Goal: Information Seeking & Learning: Compare options

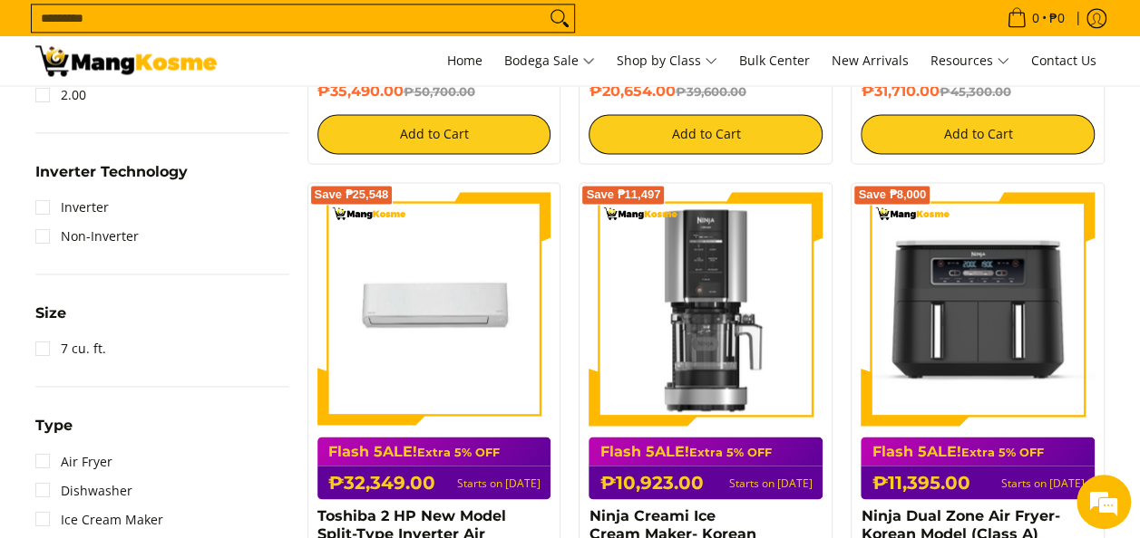
scroll to position [314, 0]
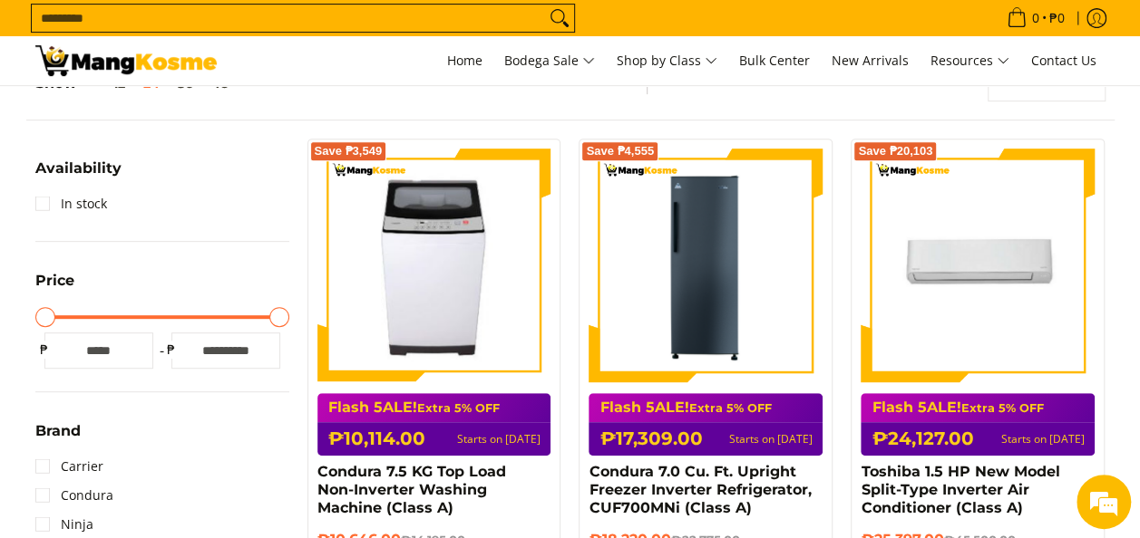
click at [390, 23] on input "Search..." at bounding box center [288, 18] width 513 height 27
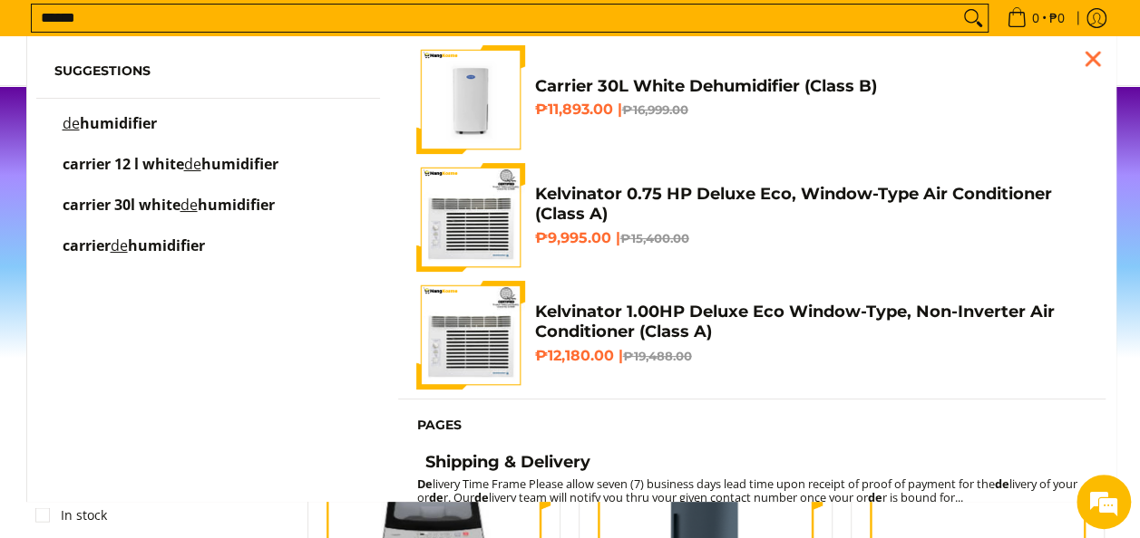
scroll to position [0, 0]
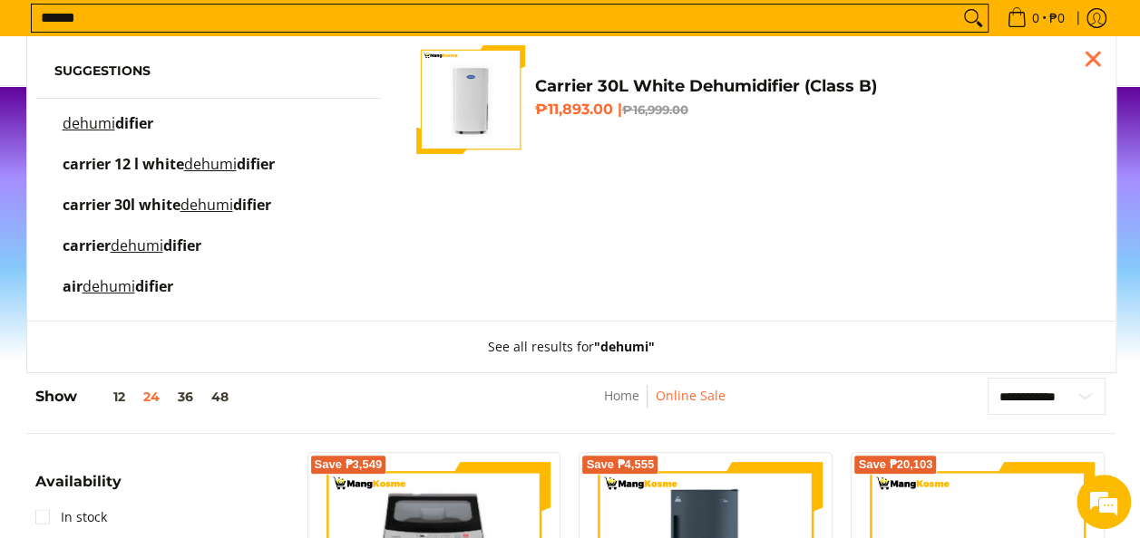
type input "******"
click at [103, 123] on mark "dehumi" at bounding box center [89, 123] width 53 height 20
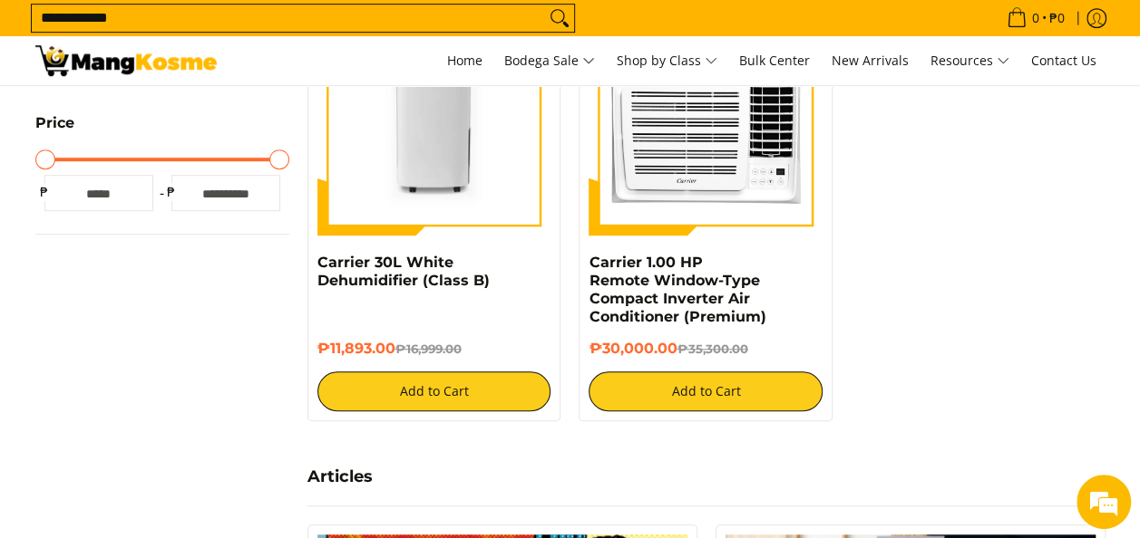
scroll to position [406, 0]
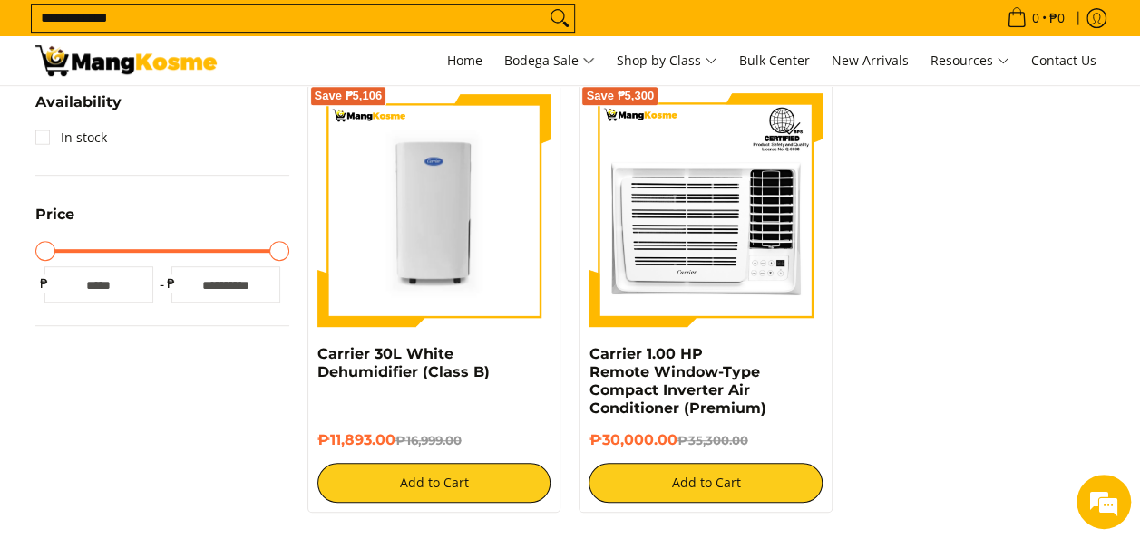
drag, startPoint x: 1099, startPoint y: 174, endPoint x: 1081, endPoint y: 139, distance: 39.7
click at [1081, 139] on div "Save ₱5,106 Carrier 30L White Dehumidifier (Class B) ₱11,893.00 ₱16,999.00 Add …" at bounding box center [706, 307] width 816 height 448
click at [459, 267] on img at bounding box center [434, 210] width 234 height 234
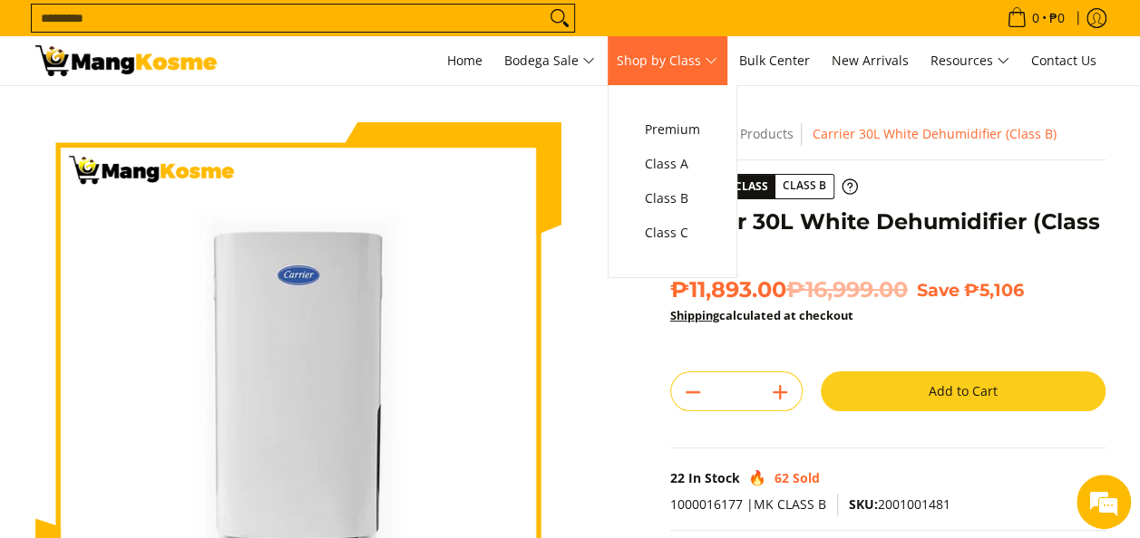
click at [644, 65] on span "Shop by Class" at bounding box center [666, 61] width 101 height 23
click at [664, 160] on span "Class A" at bounding box center [672, 164] width 55 height 23
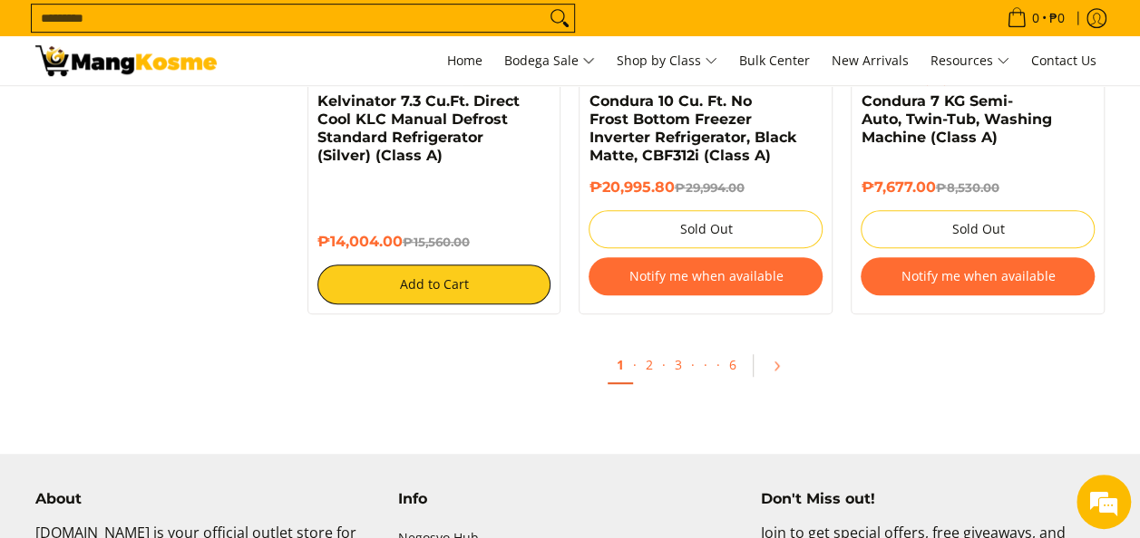
scroll to position [4023, 0]
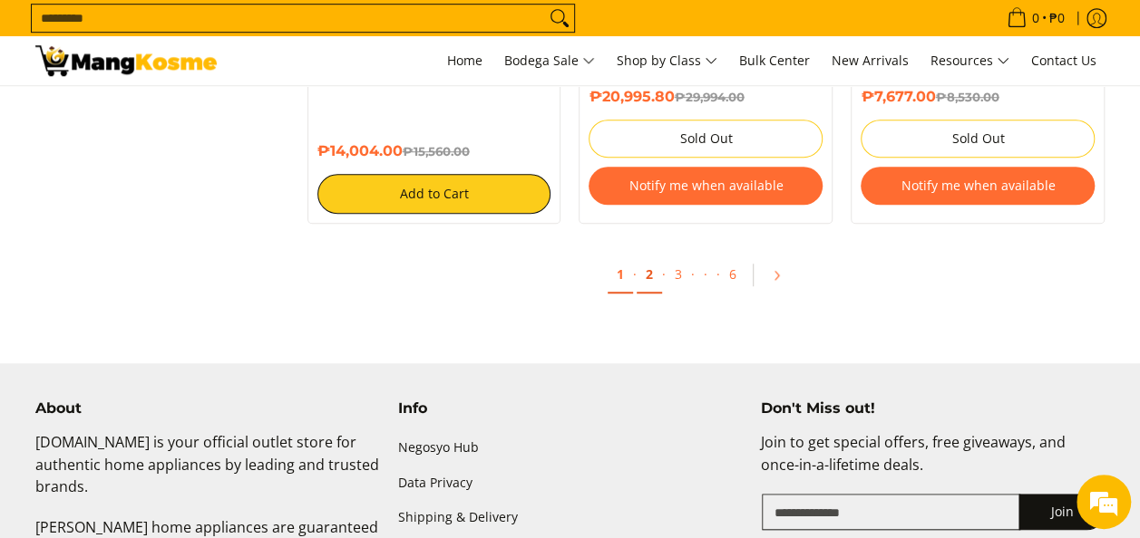
click at [660, 277] on link "2" at bounding box center [648, 275] width 25 height 37
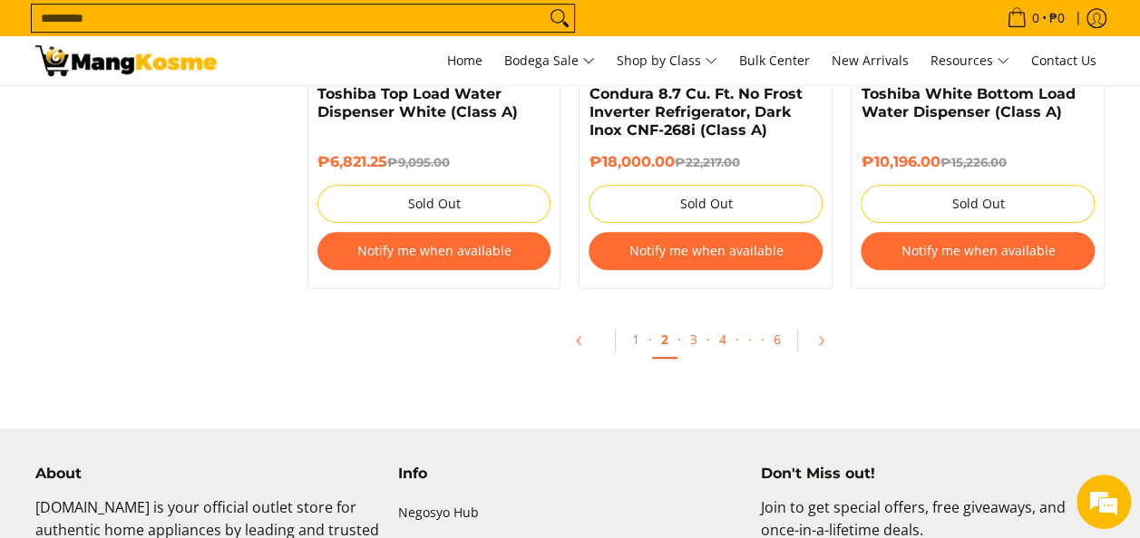
scroll to position [4079, 0]
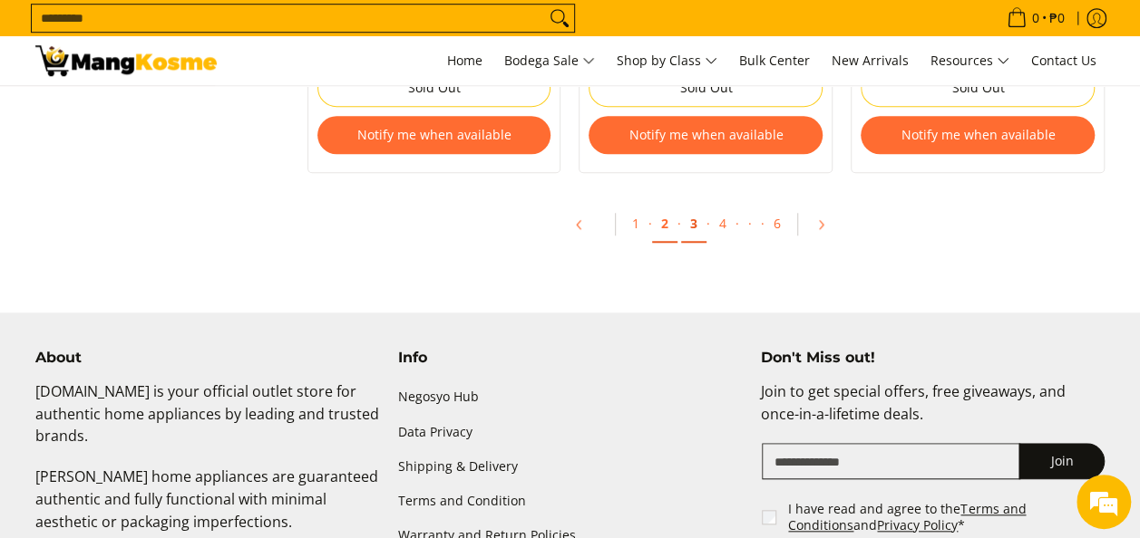
click at [691, 227] on link "3" at bounding box center [693, 224] width 25 height 37
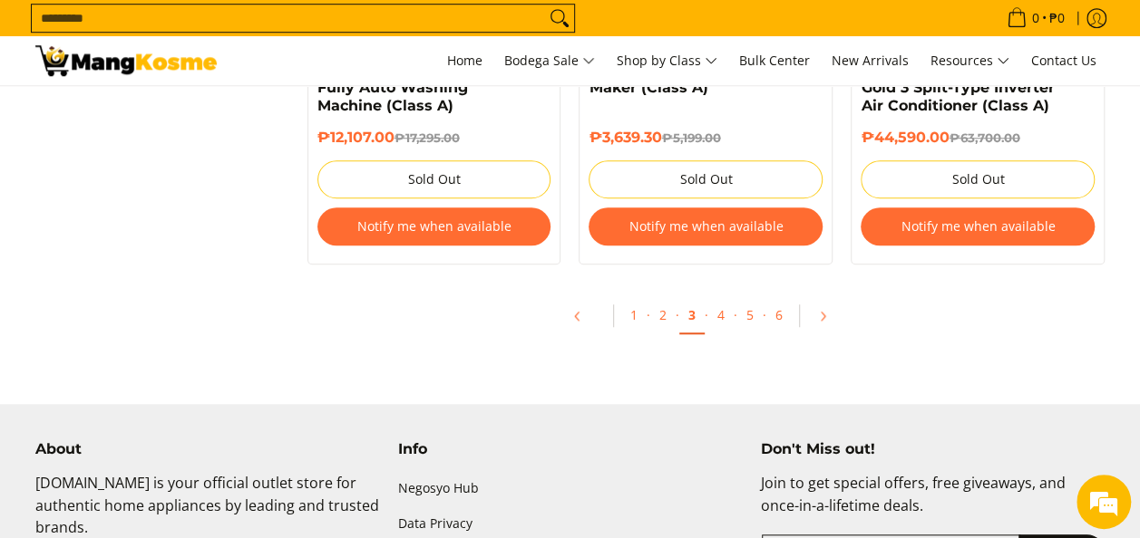
scroll to position [4079, 0]
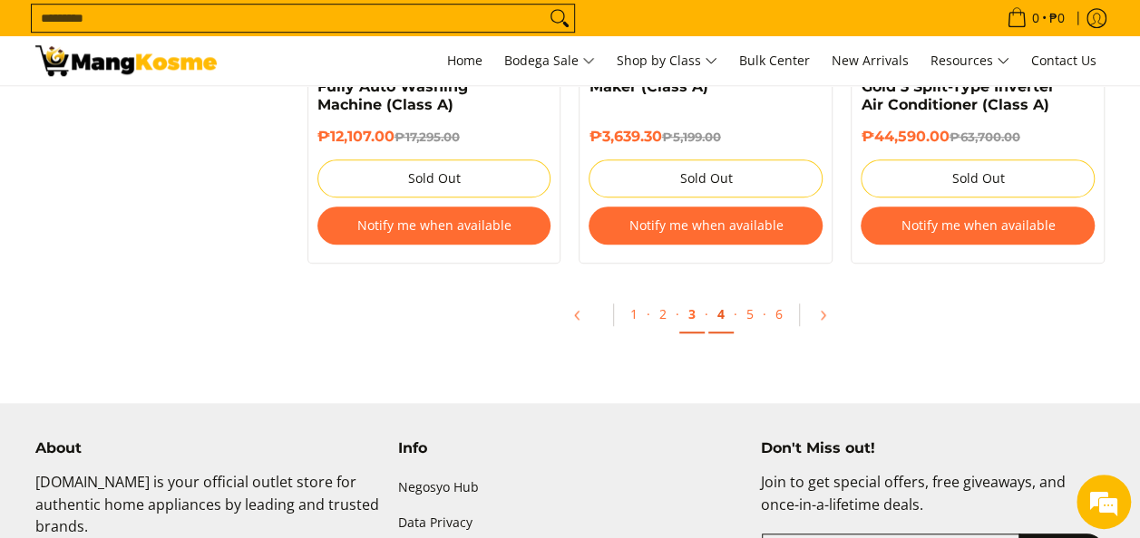
click at [720, 296] on link "4" at bounding box center [720, 314] width 25 height 37
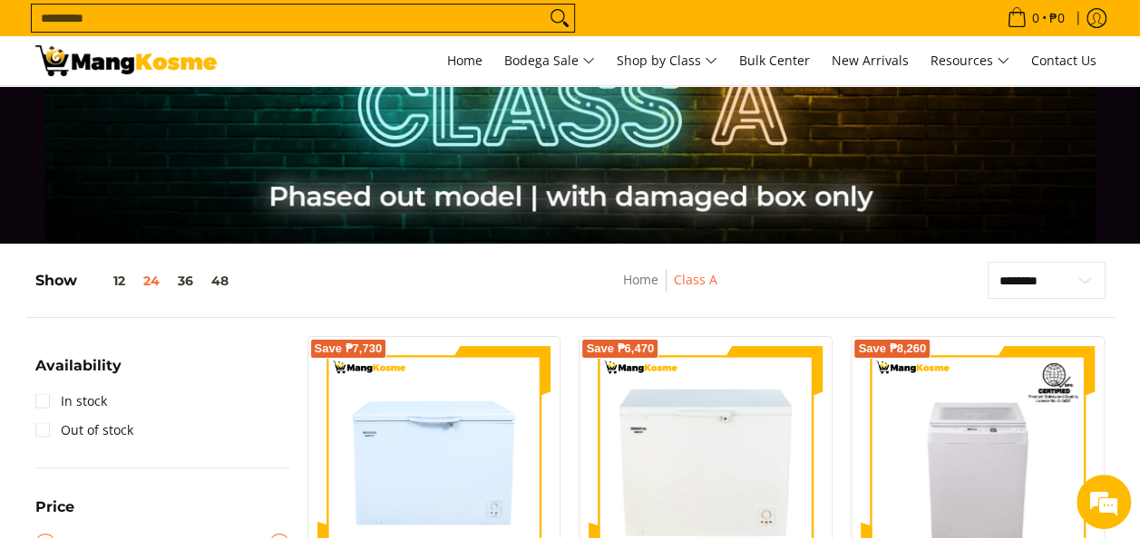
scroll to position [91, 0]
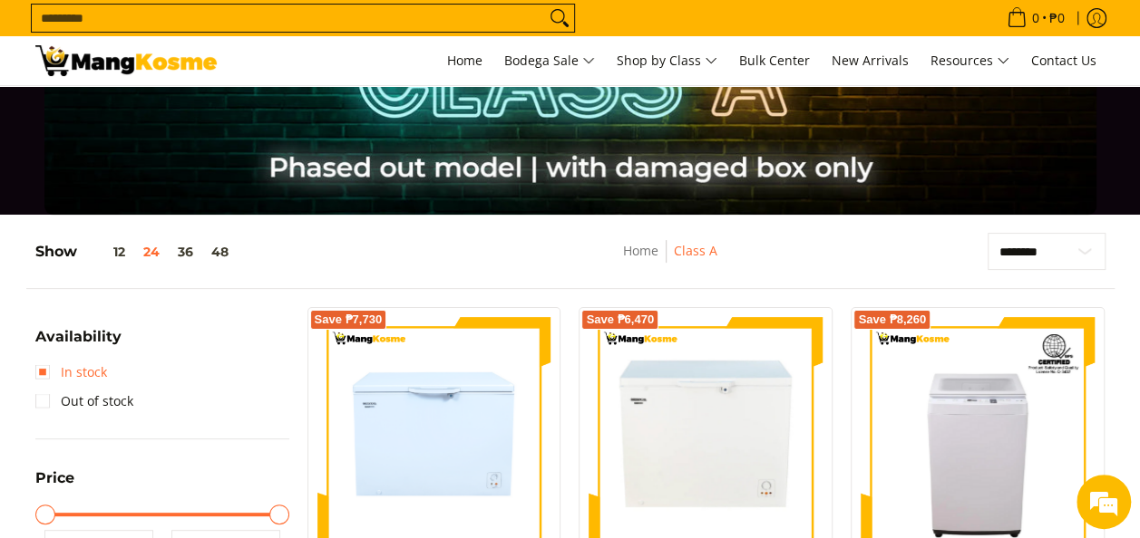
drag, startPoint x: 35, startPoint y: 366, endPoint x: 44, endPoint y: 374, distance: 11.5
click at [36, 367] on link "In stock" at bounding box center [71, 372] width 72 height 29
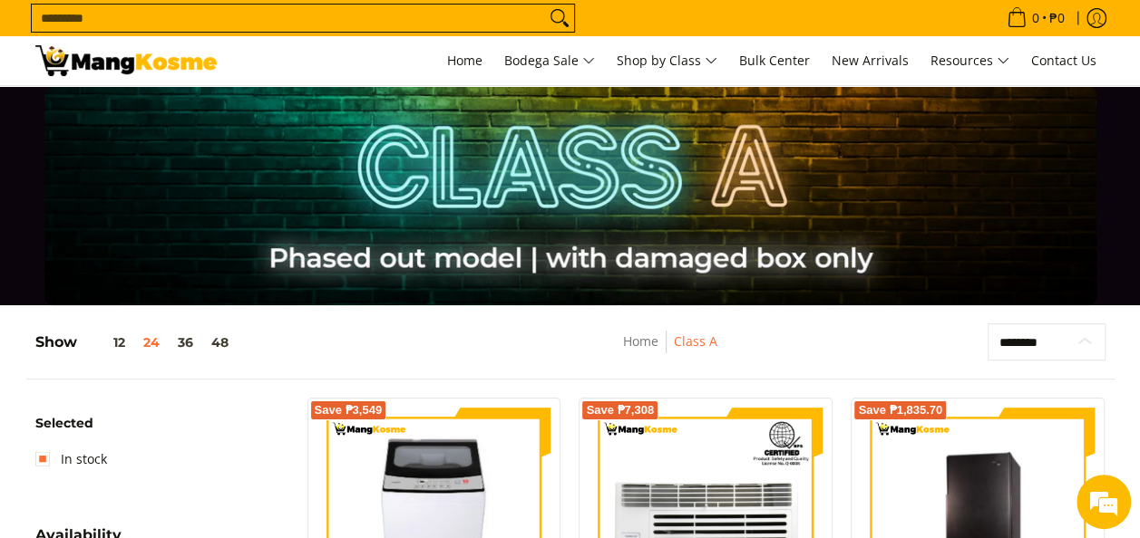
click at [1074, 335] on select "**********" at bounding box center [1046, 342] width 118 height 37
click at [852, 364] on div "**********" at bounding box center [570, 352] width 1088 height 56
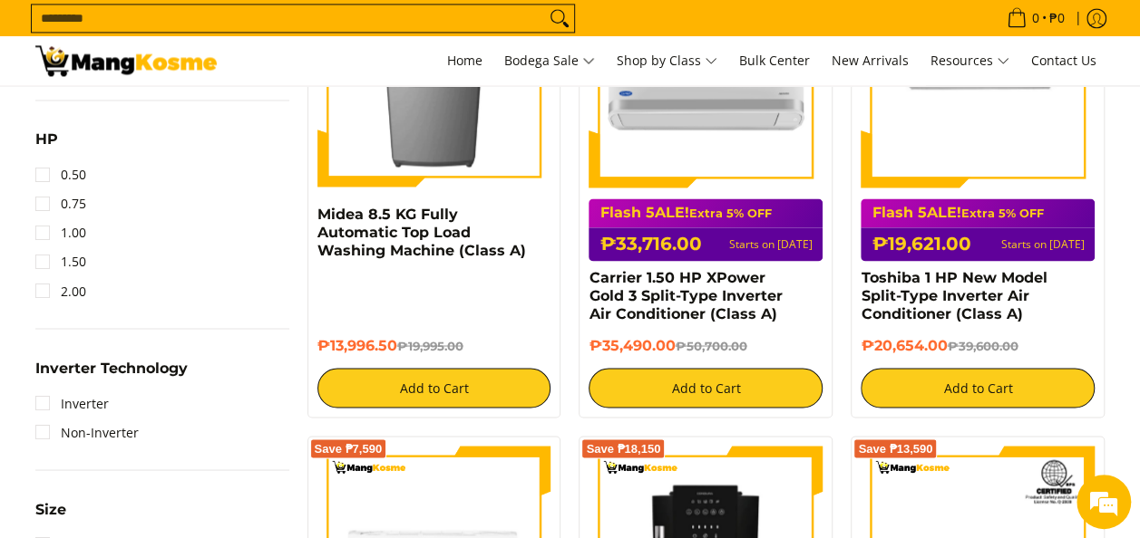
scroll to position [1179, 0]
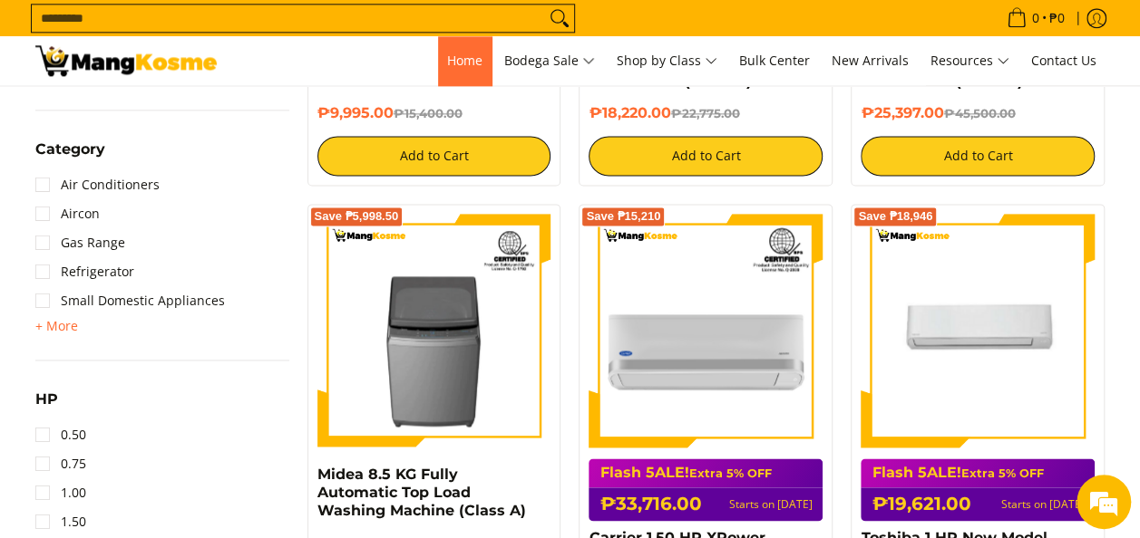
click at [468, 68] on link "Home" at bounding box center [464, 60] width 53 height 49
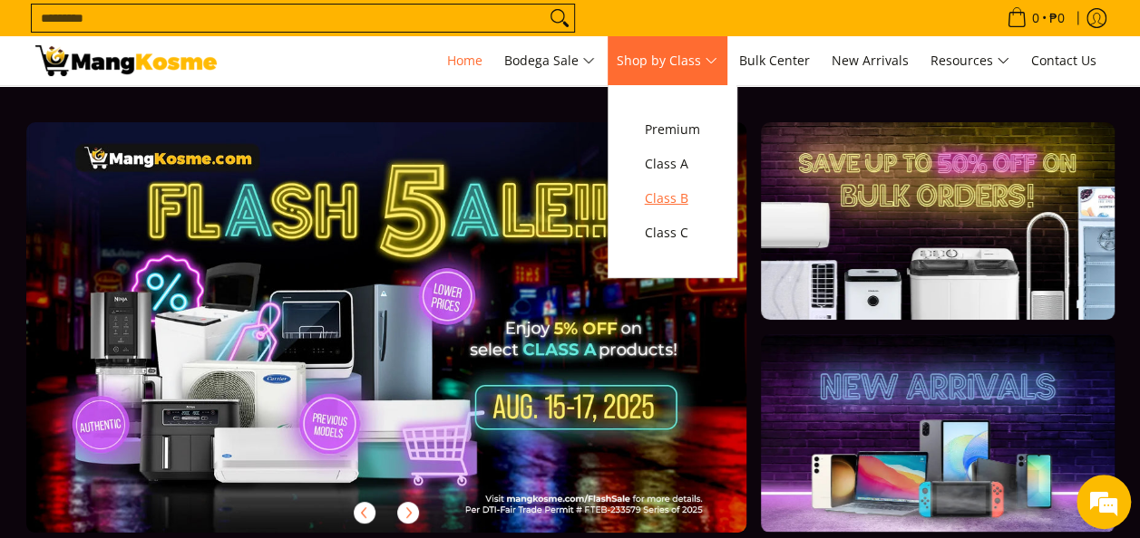
click at [709, 192] on link "Class B" at bounding box center [671, 198] width 73 height 34
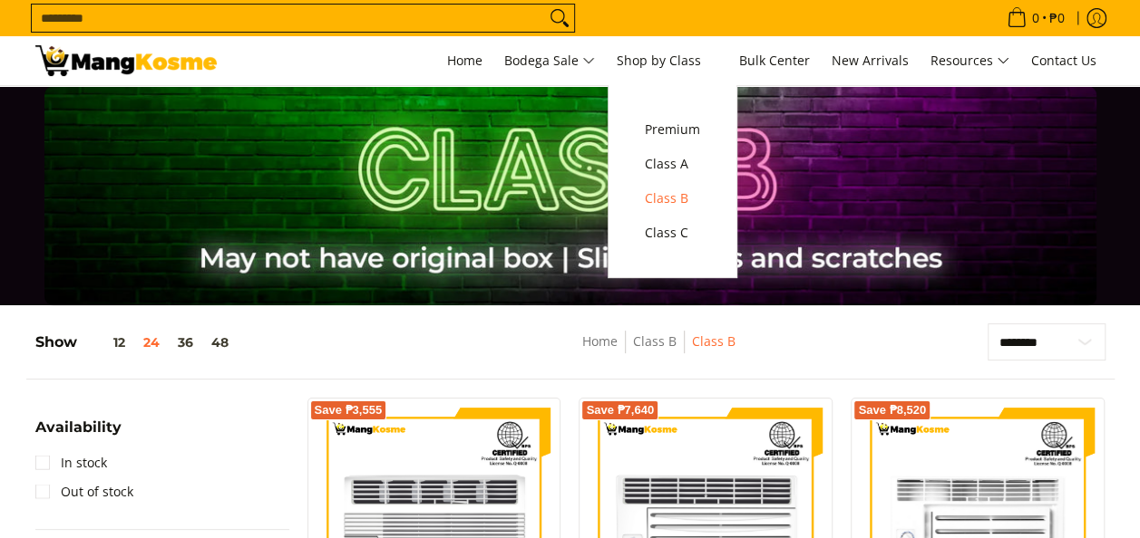
click at [694, 54] on span "Shop by Class" at bounding box center [666, 61] width 101 height 23
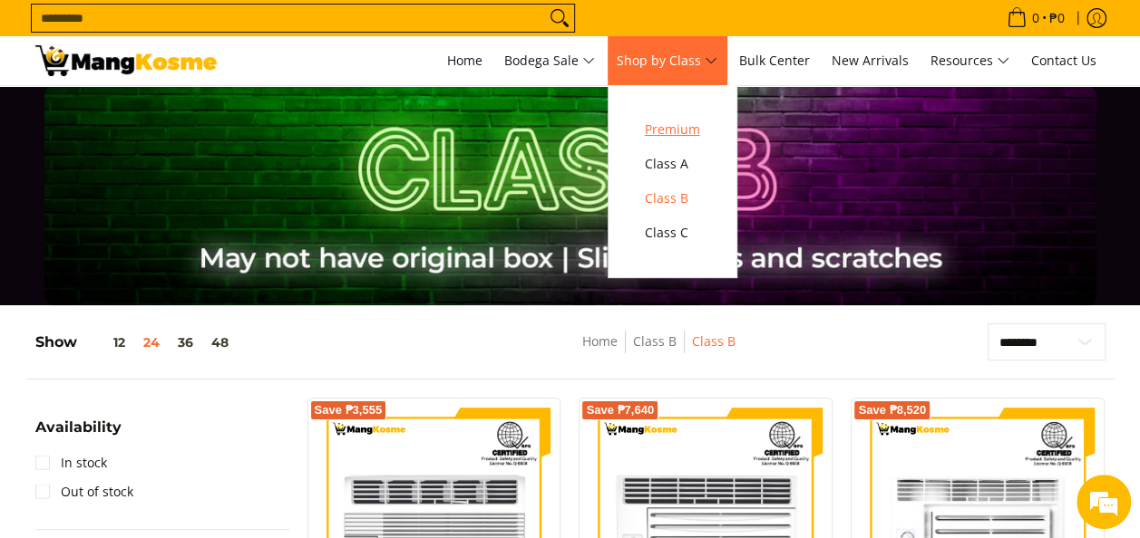
click at [671, 135] on span "Premium" at bounding box center [672, 130] width 55 height 23
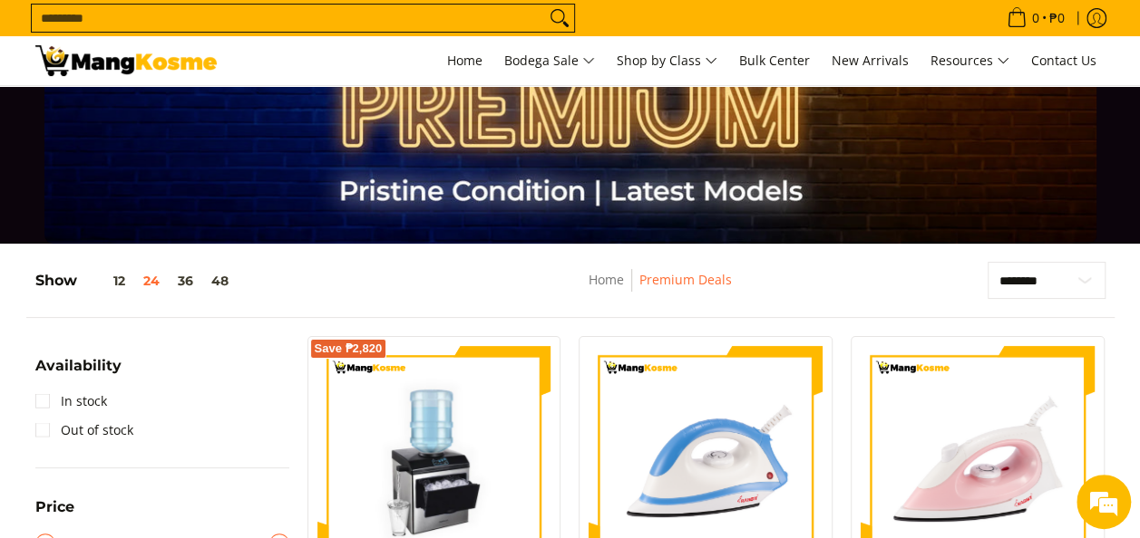
scroll to position [91, 0]
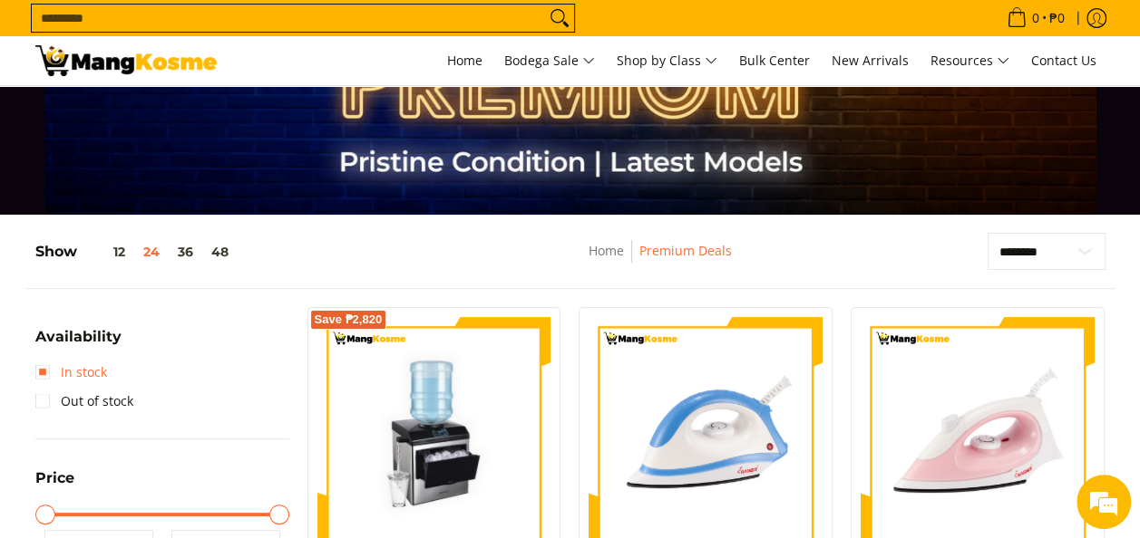
click at [57, 375] on link "In stock" at bounding box center [71, 372] width 72 height 29
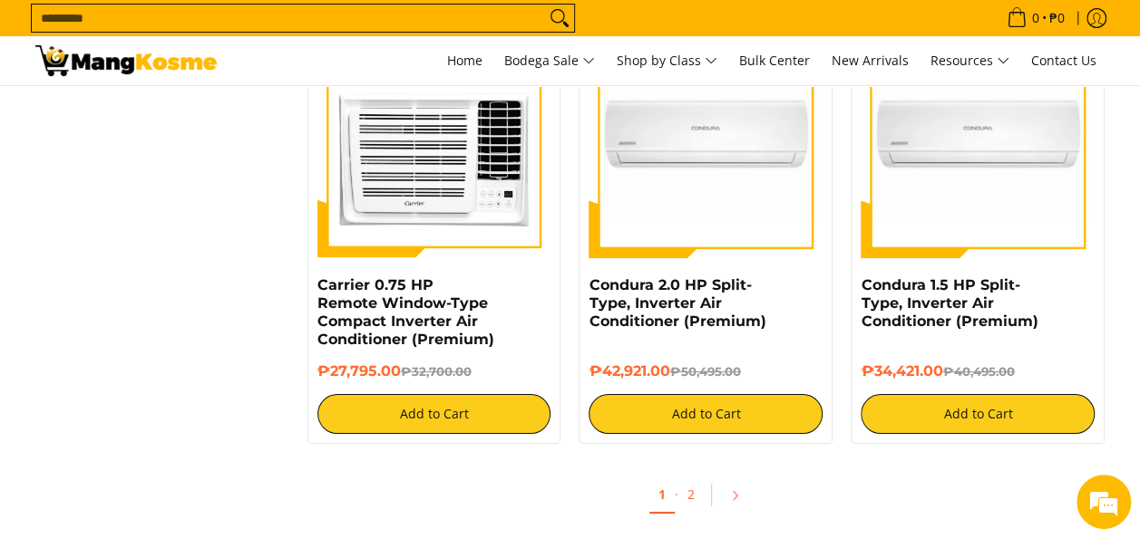
scroll to position [3681, 0]
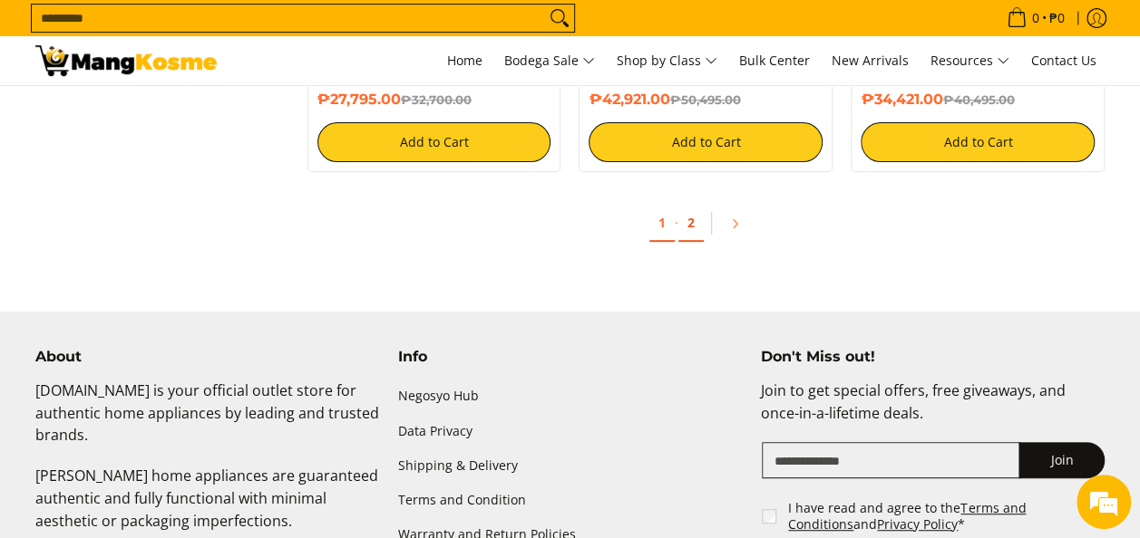
click at [691, 237] on link "2" at bounding box center [690, 223] width 25 height 37
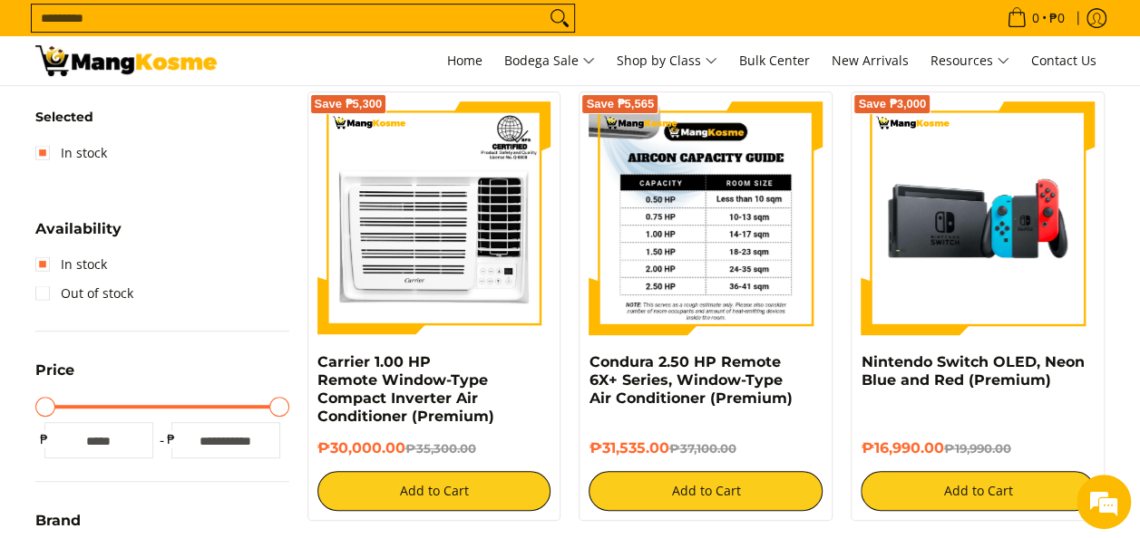
scroll to position [91, 0]
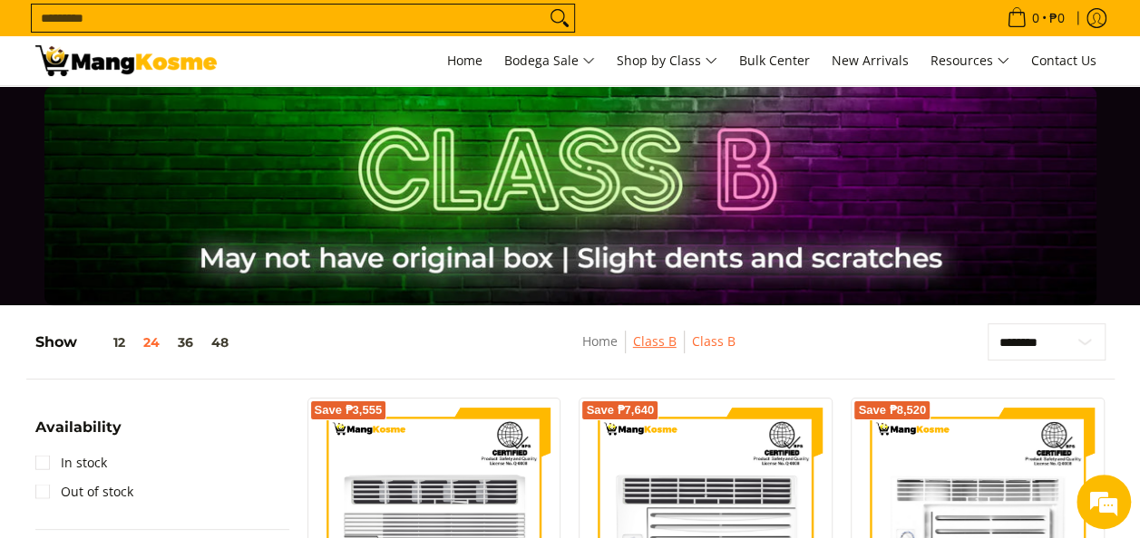
click at [666, 343] on link "Class B" at bounding box center [655, 341] width 44 height 17
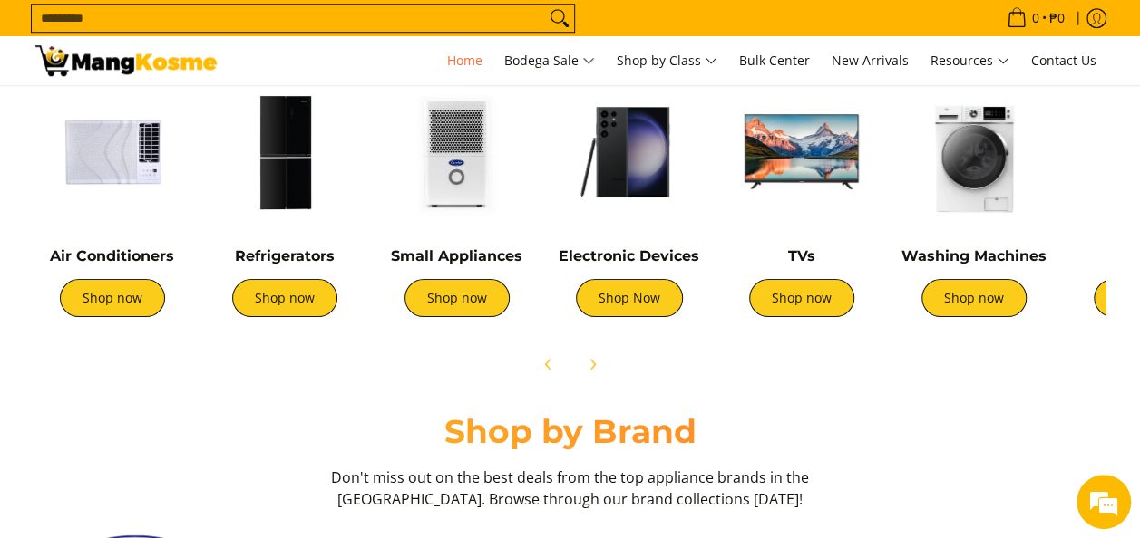
scroll to position [725, 0]
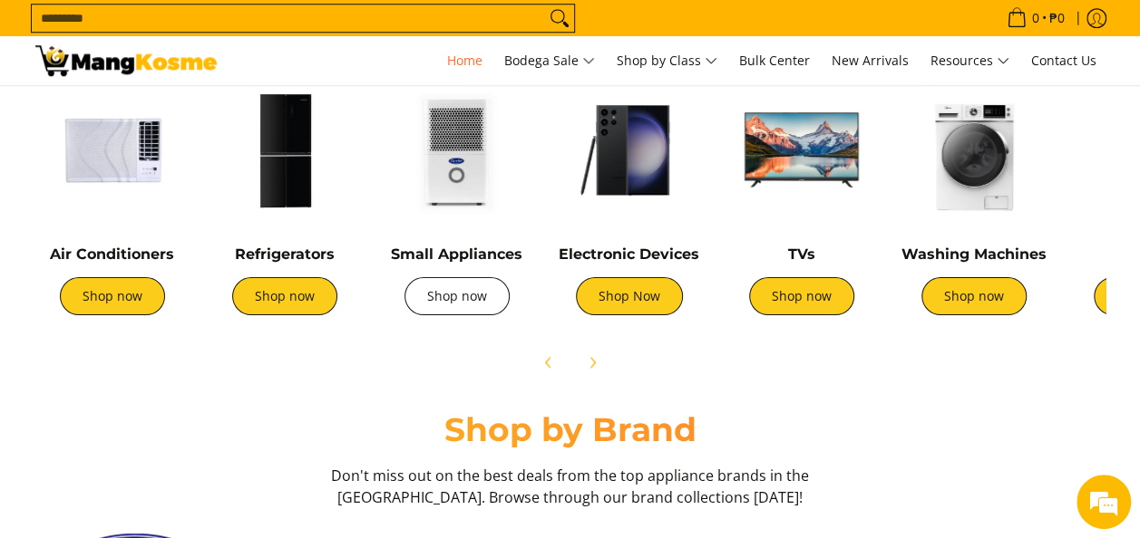
click at [469, 306] on link "Shop now" at bounding box center [456, 296] width 105 height 38
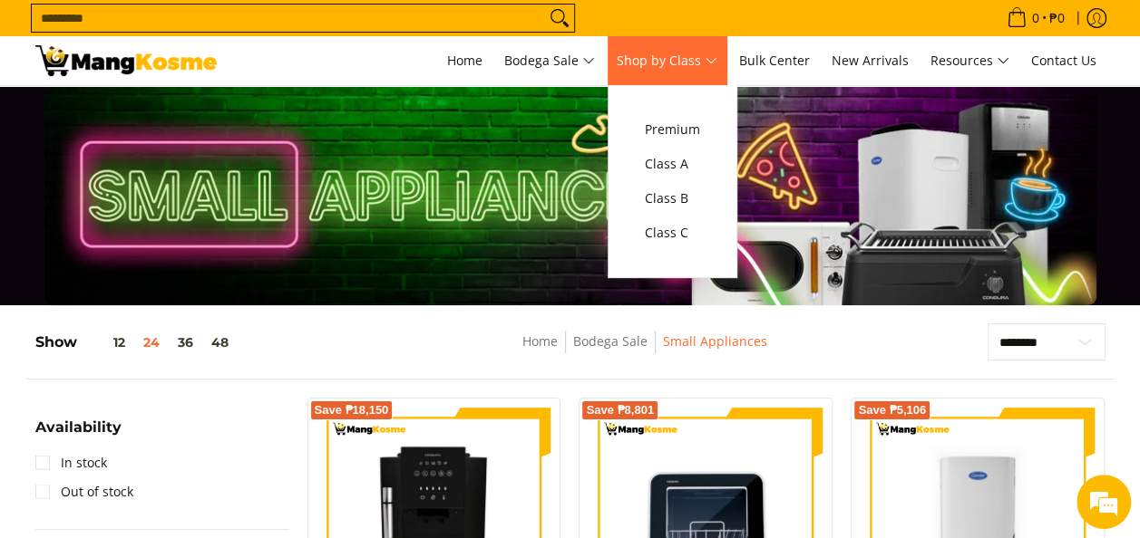
click at [710, 56] on span "Shop by Class" at bounding box center [666, 61] width 101 height 23
click at [684, 194] on span "Class B" at bounding box center [672, 199] width 55 height 23
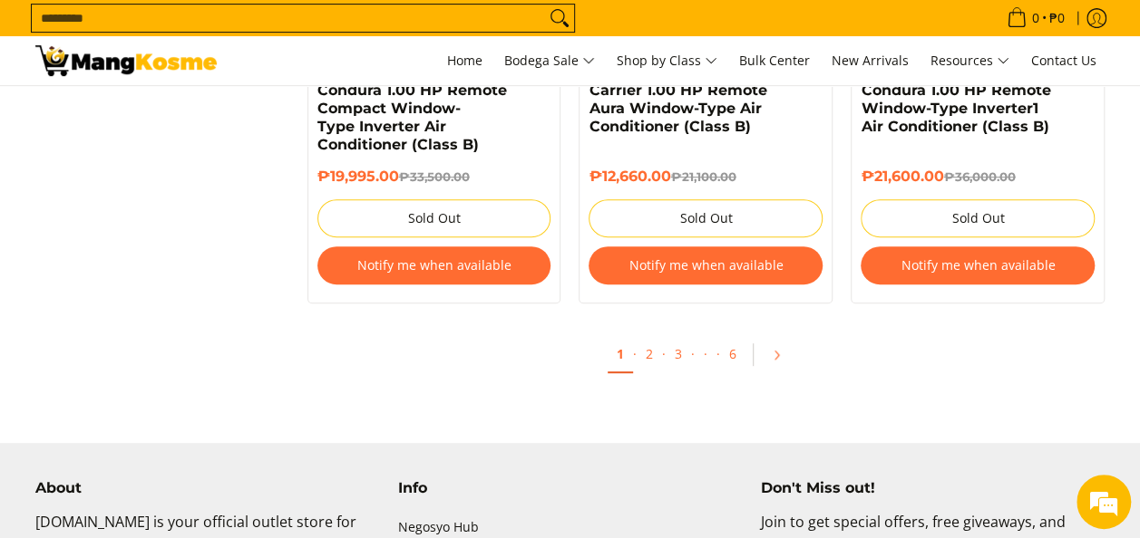
scroll to position [3717, 0]
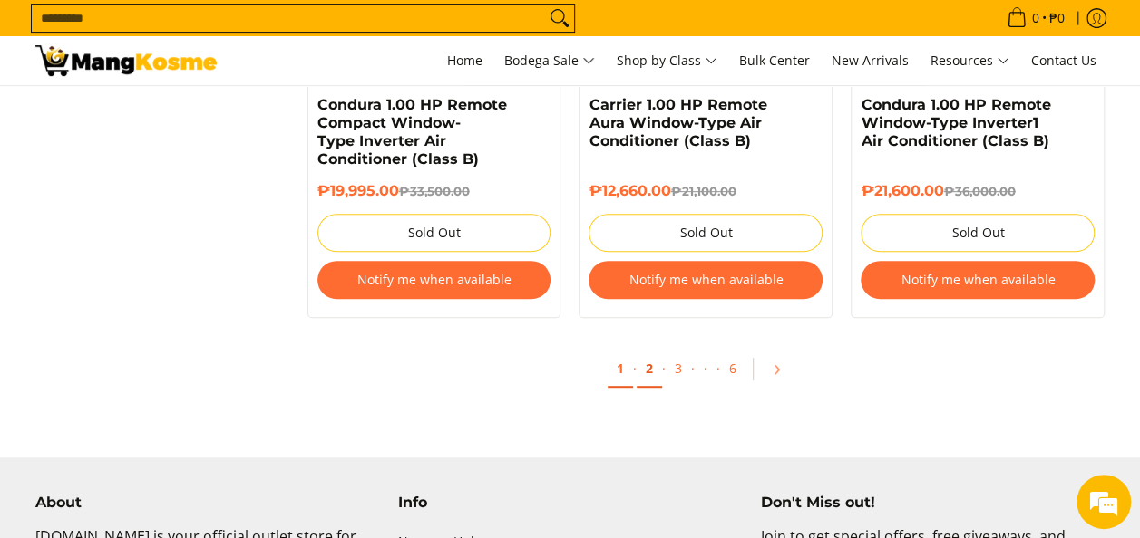
click at [654, 373] on link "2" at bounding box center [648, 369] width 25 height 37
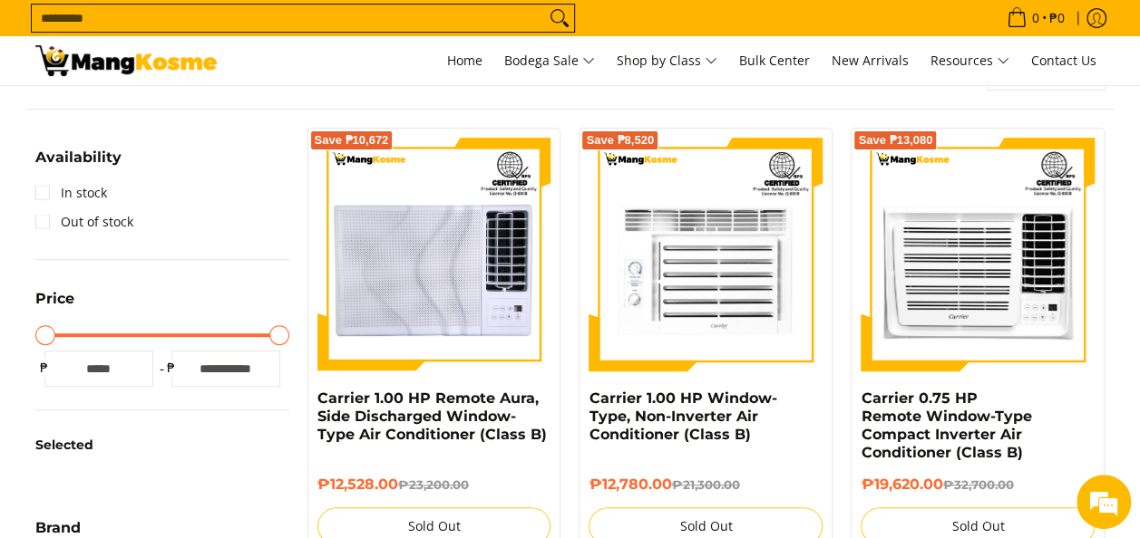
scroll to position [272, 0]
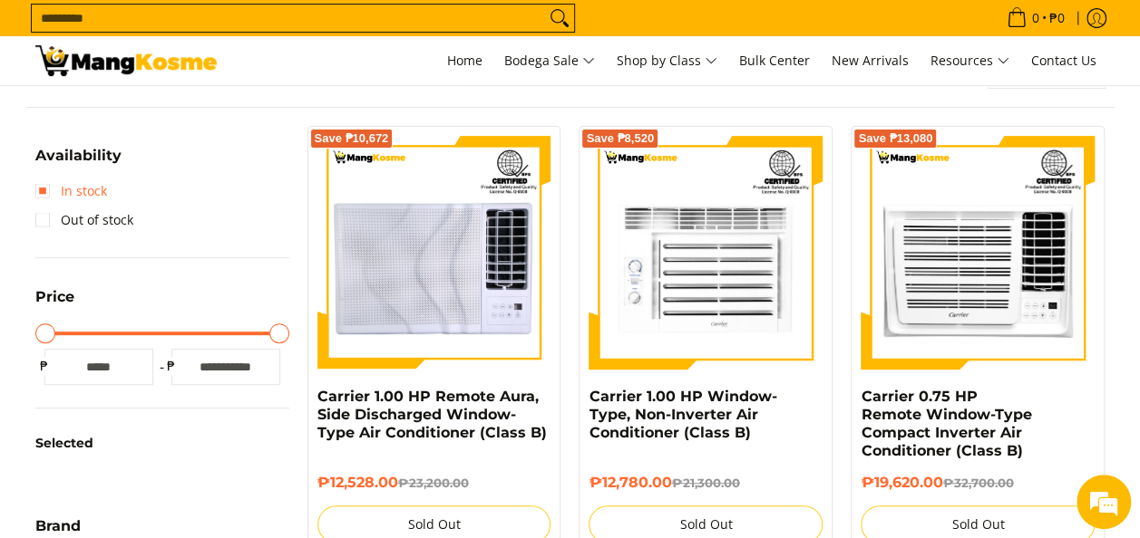
drag, startPoint x: 60, startPoint y: 195, endPoint x: 58, endPoint y: 205, distance: 10.1
click at [58, 197] on link "In stock" at bounding box center [71, 191] width 72 height 29
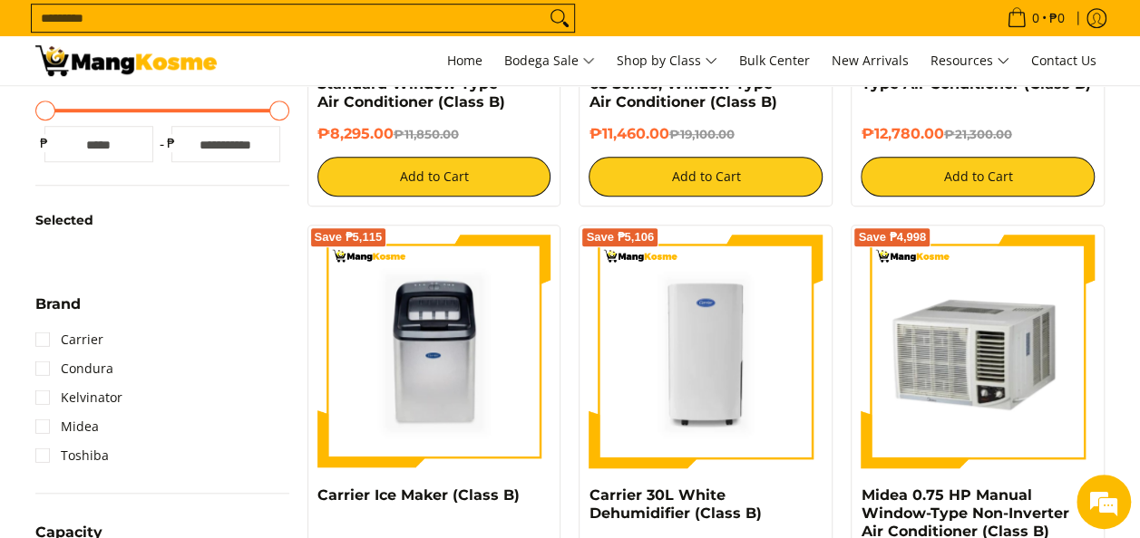
scroll to position [690, 0]
